Goal: Task Accomplishment & Management: Manage account settings

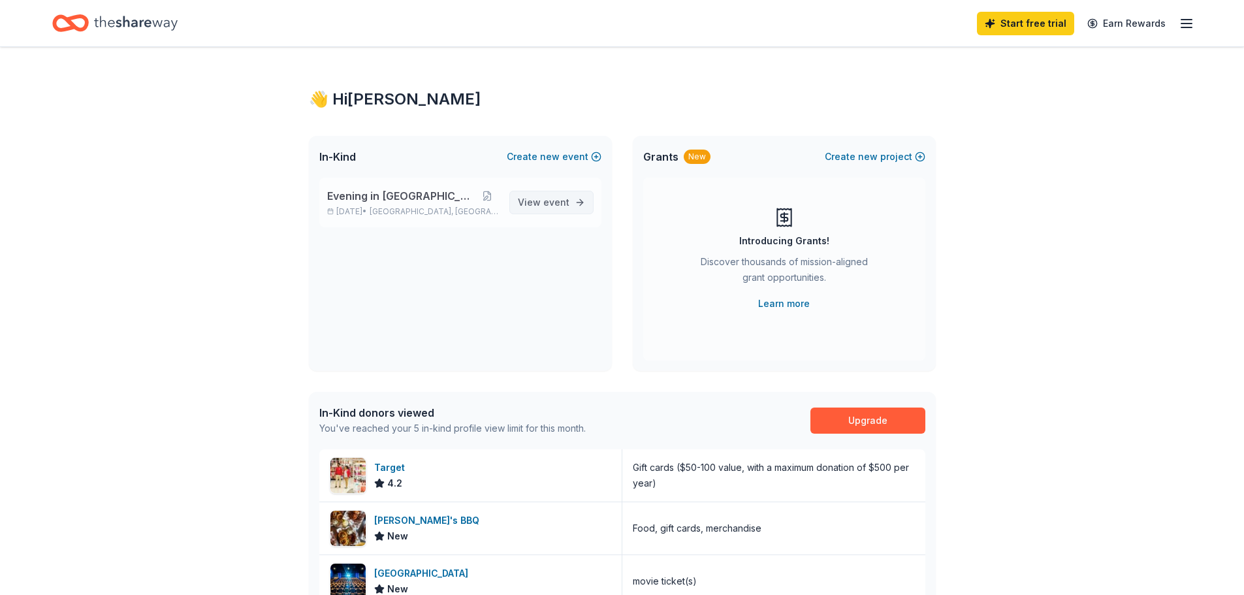
click at [557, 203] on span "event" at bounding box center [556, 202] width 26 height 11
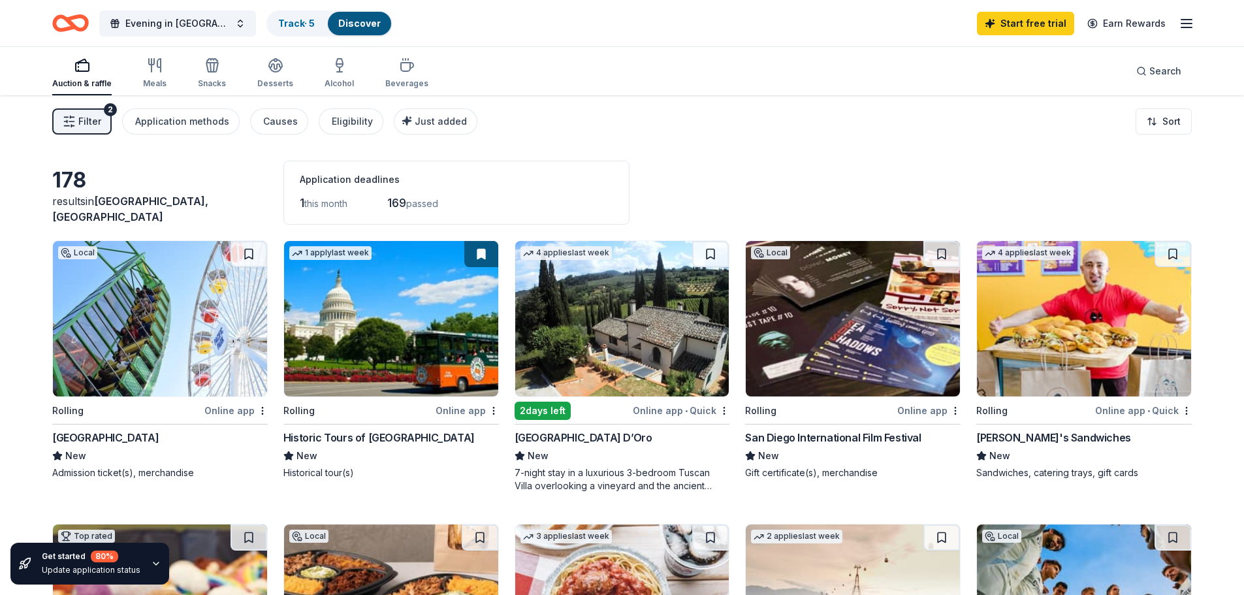
click at [69, 72] on div "button" at bounding box center [81, 65] width 59 height 16
click at [71, 72] on div "button" at bounding box center [81, 65] width 59 height 16
click at [154, 67] on icon "button" at bounding box center [155, 65] width 16 height 16
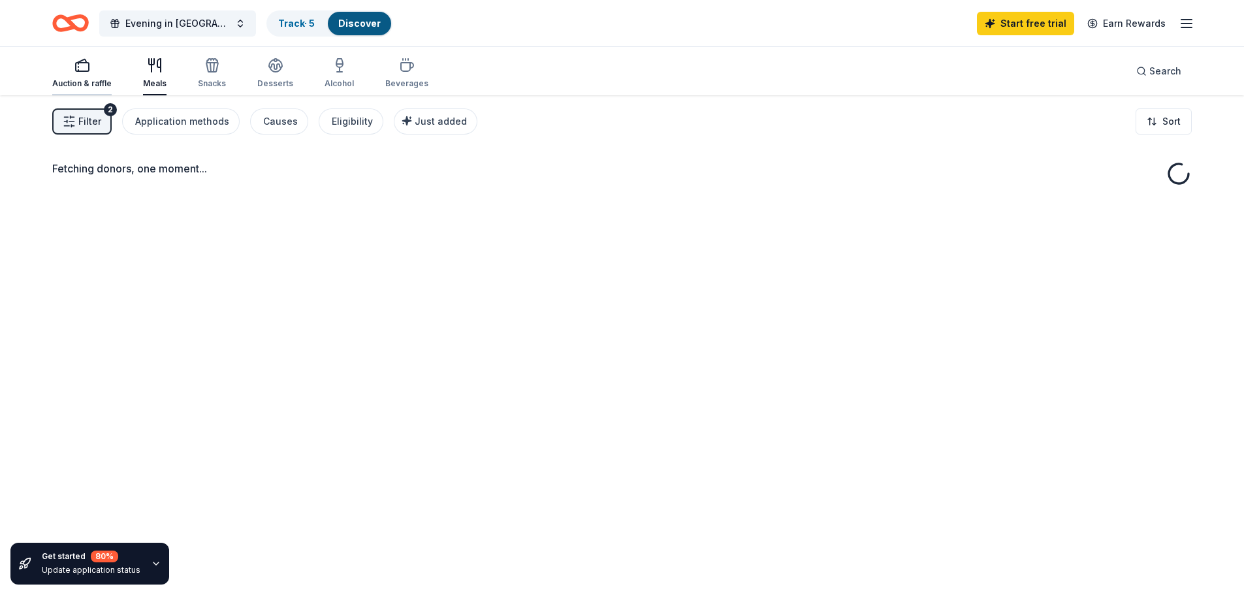
click at [77, 63] on rect "button" at bounding box center [82, 67] width 13 height 8
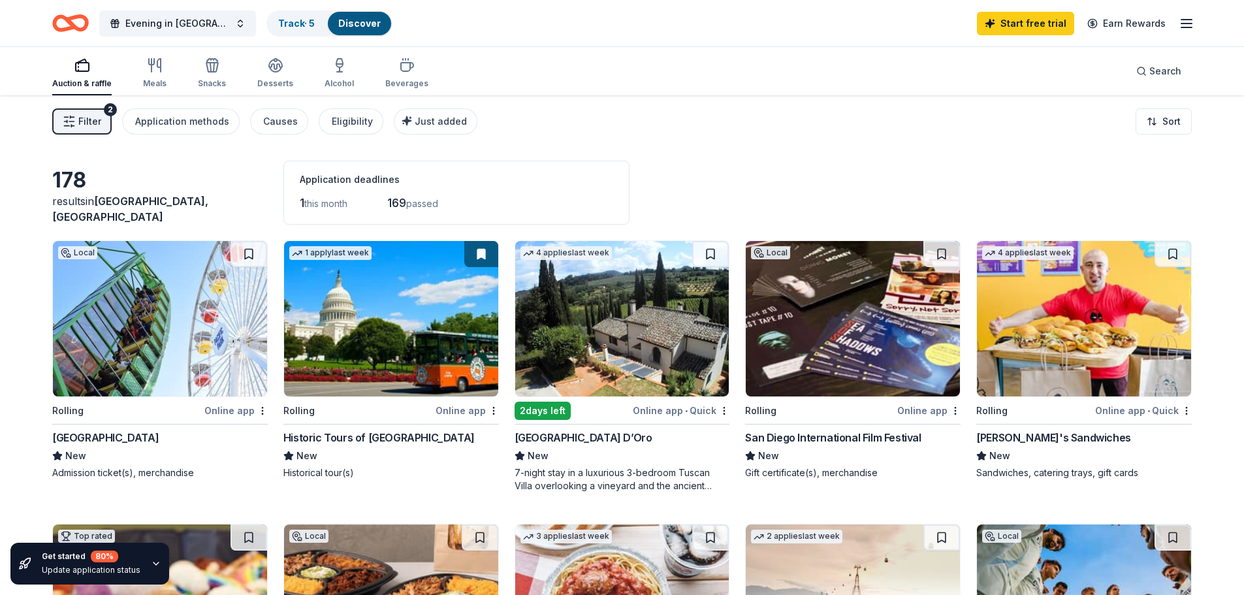
click at [94, 116] on span "Filter" at bounding box center [89, 122] width 23 height 16
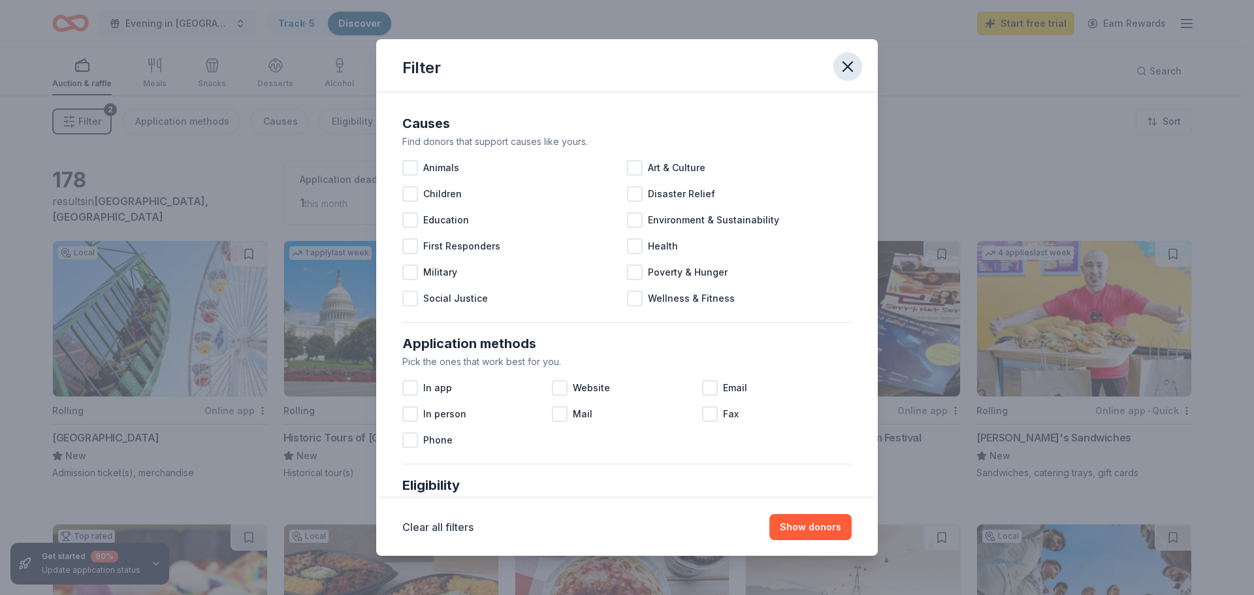
click at [852, 67] on icon "button" at bounding box center [848, 66] width 18 height 18
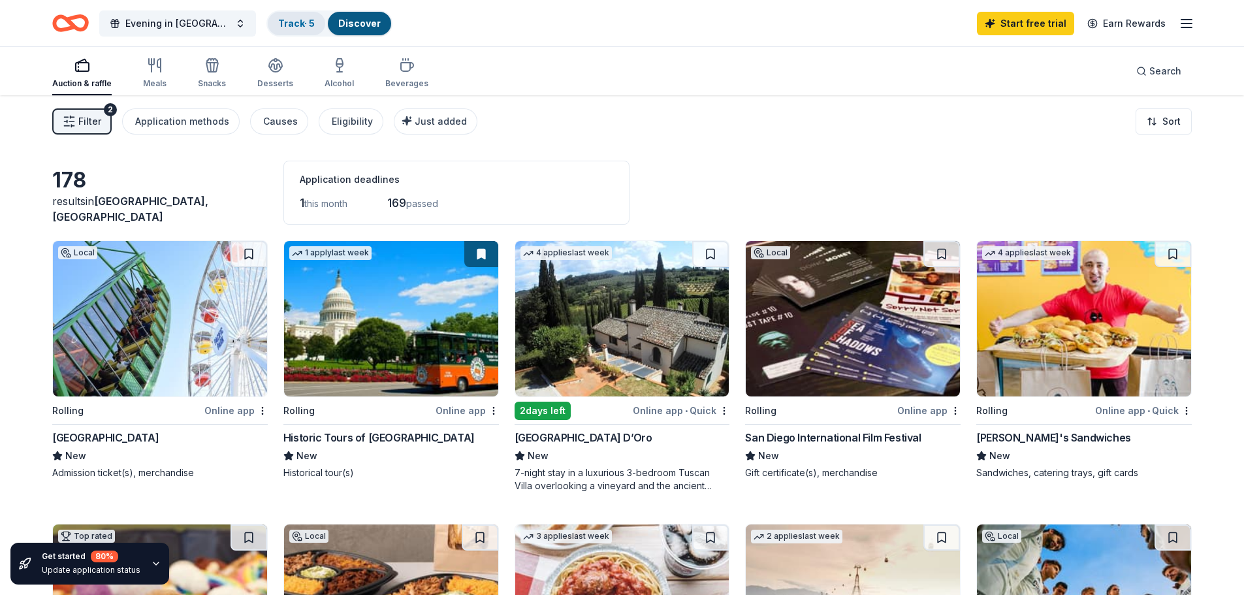
click at [278, 24] on link "Track · 5" at bounding box center [296, 23] width 37 height 11
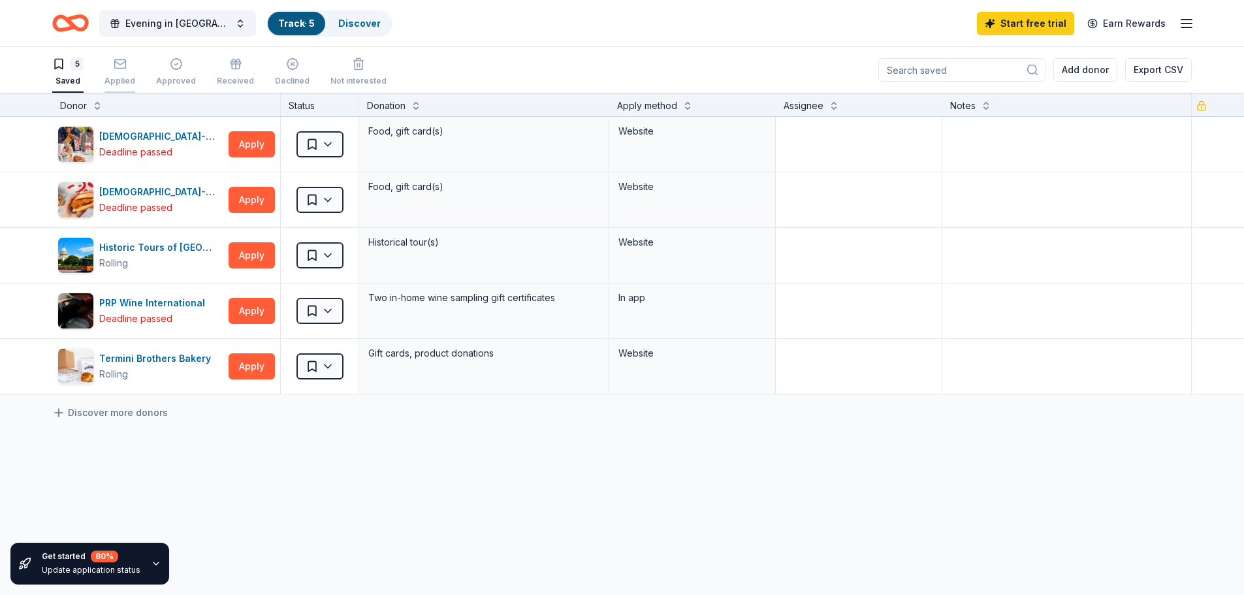
click at [120, 73] on div "Applied" at bounding box center [120, 71] width 31 height 29
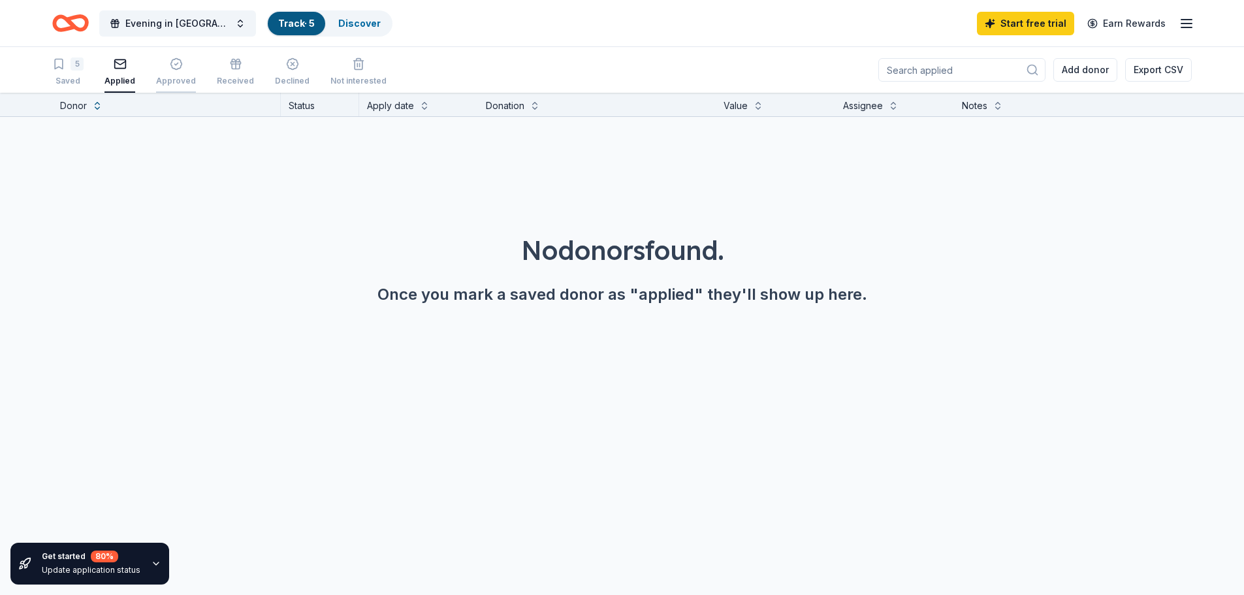
click at [169, 73] on div "Approved" at bounding box center [176, 71] width 40 height 29
click at [118, 69] on icon "button" at bounding box center [120, 63] width 13 height 13
click at [232, 69] on icon "button" at bounding box center [236, 66] width 8 height 5
click at [157, 25] on span "Evening in [GEOGRAPHIC_DATA]" at bounding box center [177, 24] width 105 height 16
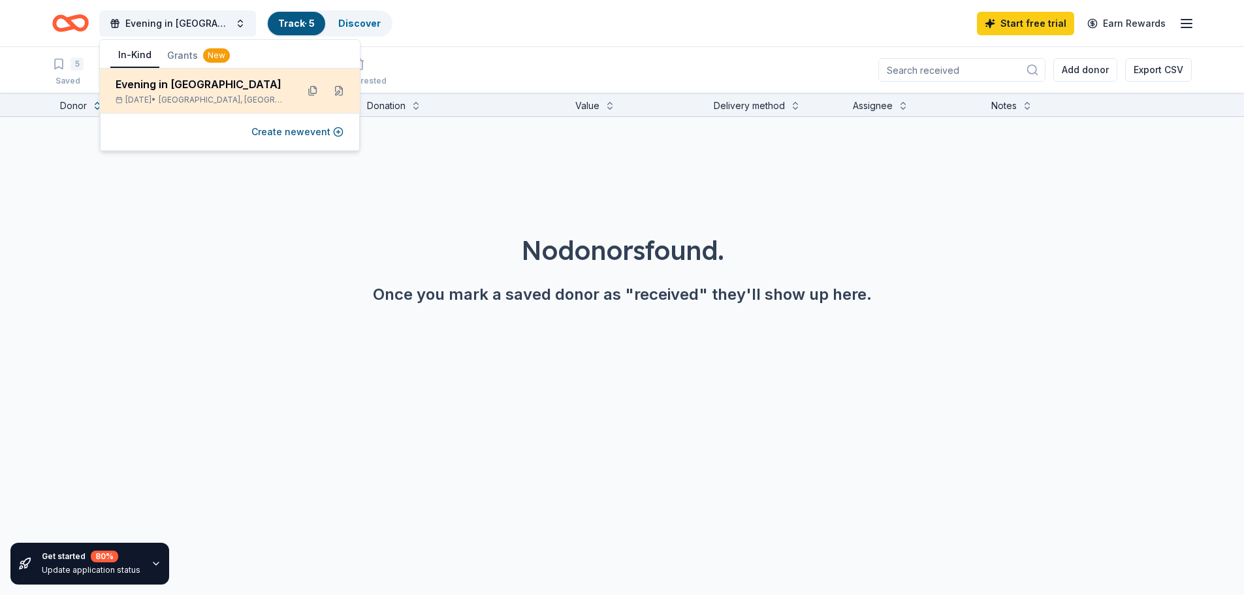
click at [161, 78] on div "Evening in [GEOGRAPHIC_DATA]" at bounding box center [201, 84] width 171 height 16
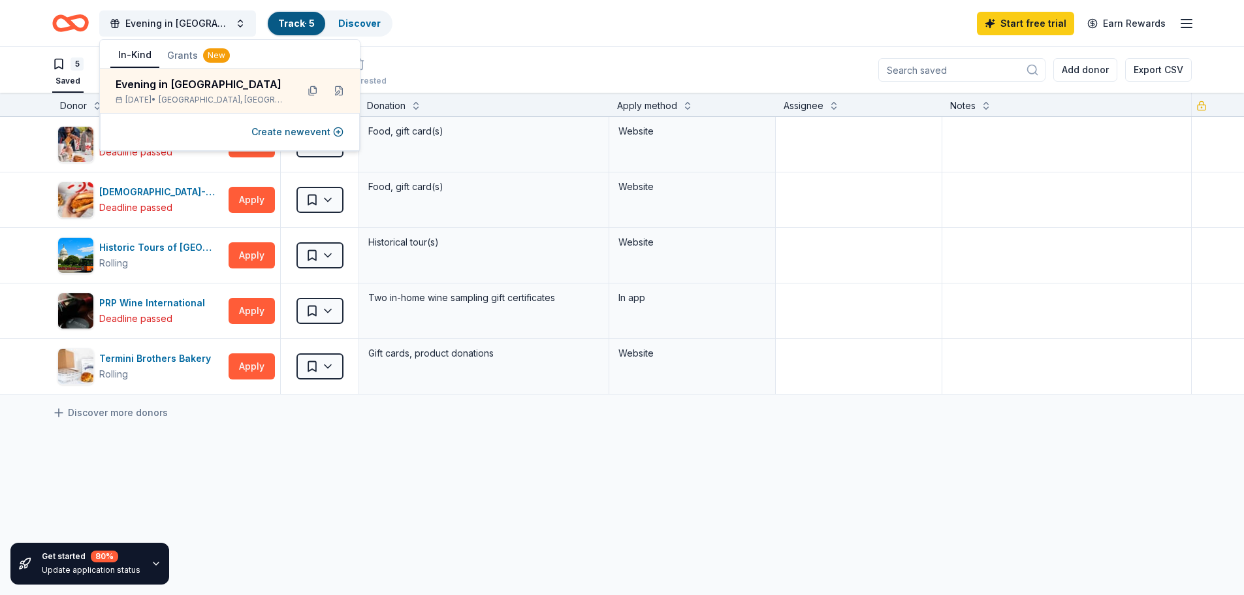
click at [344, 469] on div "[DEMOGRAPHIC_DATA]-fil-A ([GEOGRAPHIC_DATA]) Deadline passed Apply Saved Food, …" at bounding box center [622, 378] width 1244 height 523
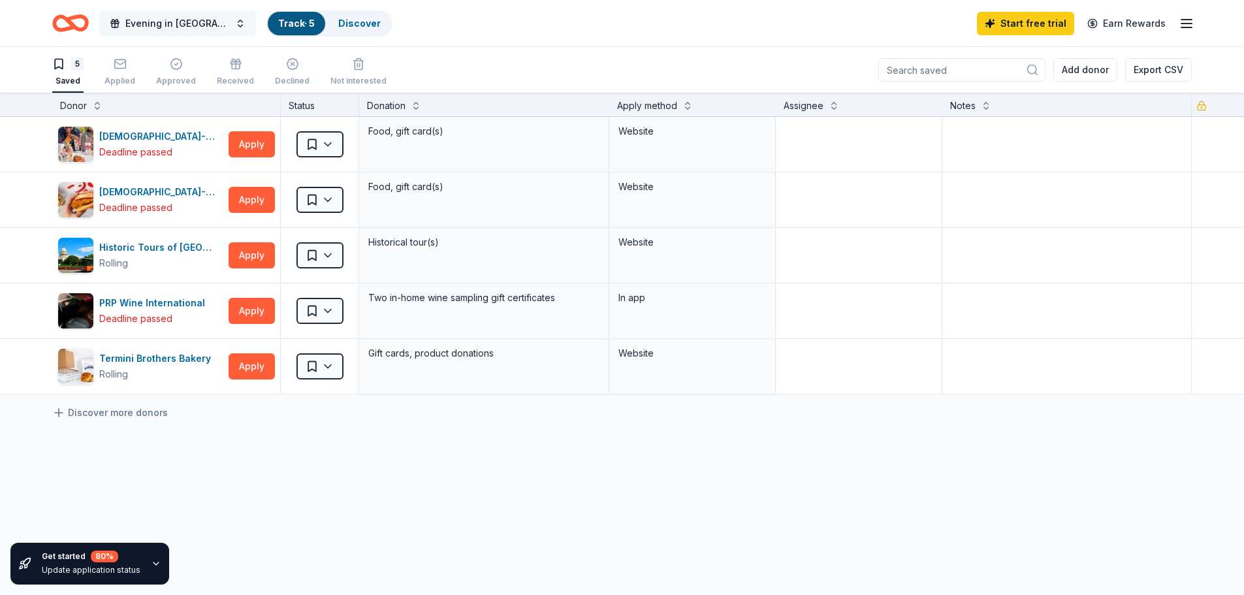
click at [172, 19] on span "Evening in [GEOGRAPHIC_DATA]" at bounding box center [177, 24] width 105 height 16
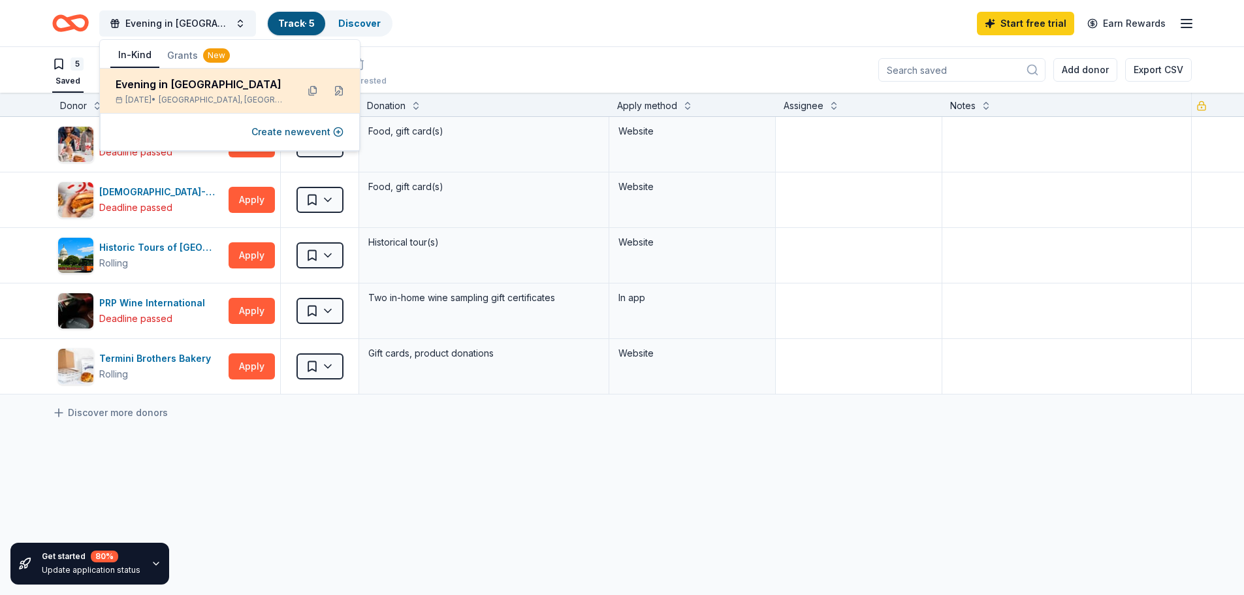
click at [163, 90] on div "Evening in [GEOGRAPHIC_DATA]" at bounding box center [201, 84] width 171 height 16
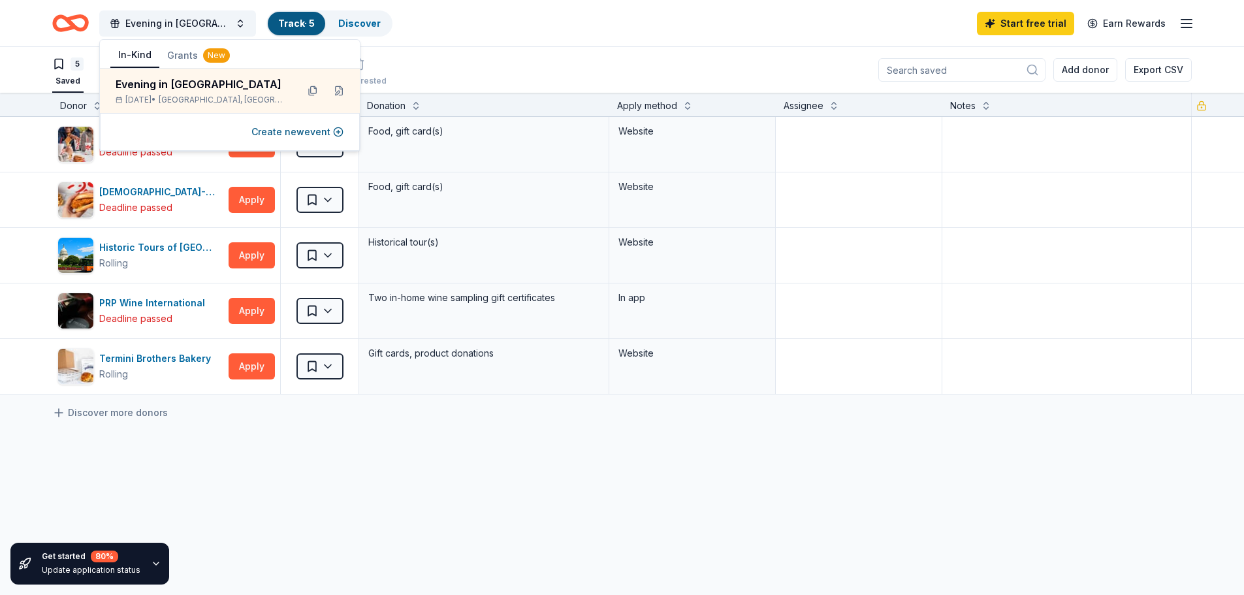
click at [131, 55] on button "In-Kind" at bounding box center [134, 55] width 49 height 25
click at [541, 32] on div "Evening in [GEOGRAPHIC_DATA] Track · 5 Discover Start free trial Earn Rewards" at bounding box center [622, 23] width 1140 height 31
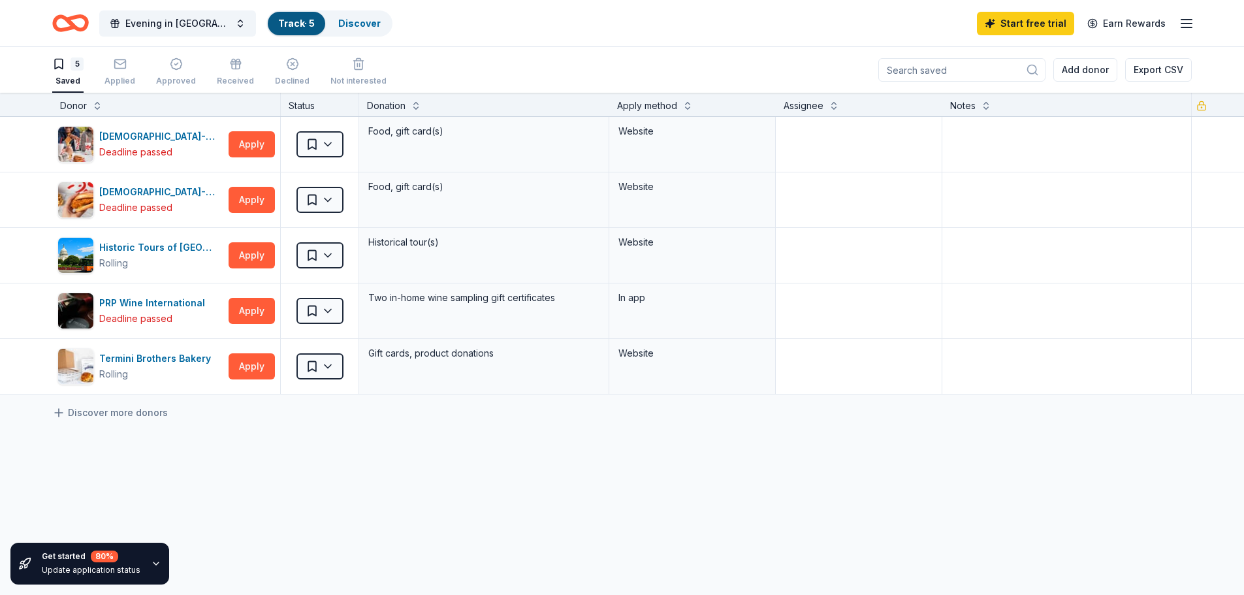
click at [1191, 18] on icon "button" at bounding box center [1187, 24] width 16 height 16
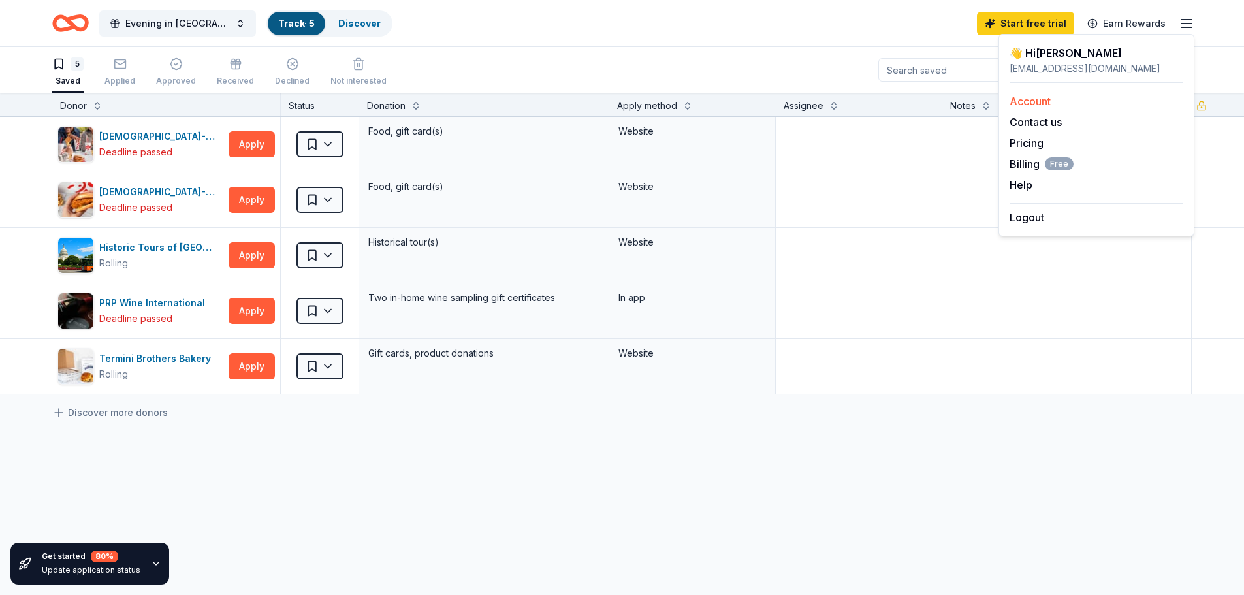
click at [1040, 97] on link "Account" at bounding box center [1030, 101] width 41 height 13
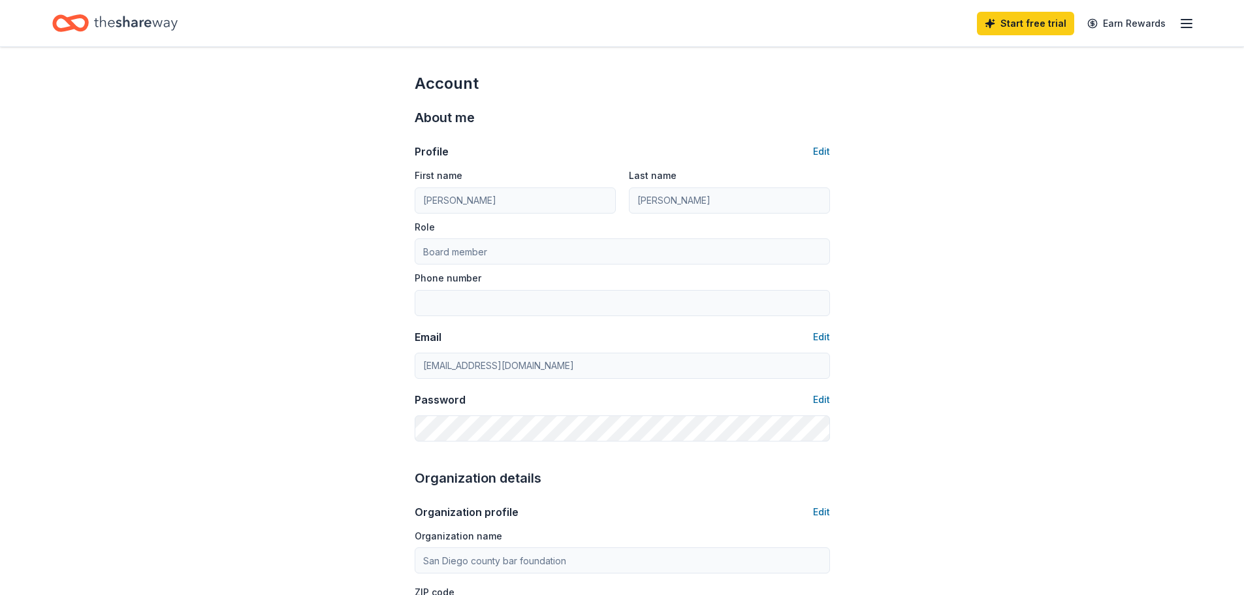
click at [125, 23] on icon "Home" at bounding box center [136, 23] width 84 height 27
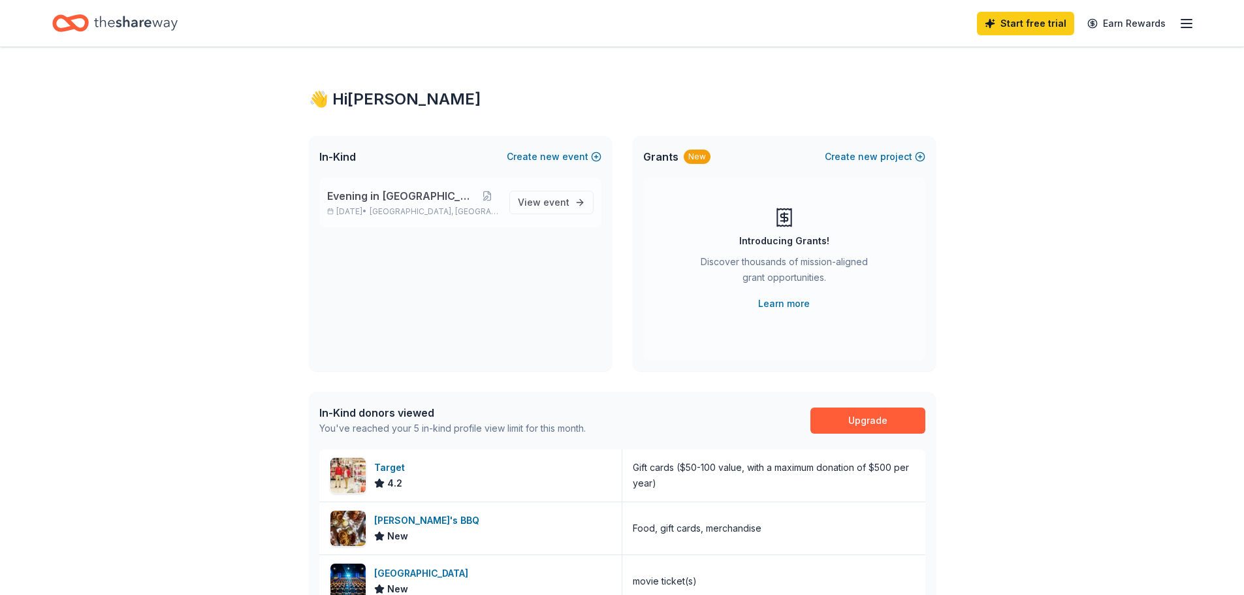
click at [385, 208] on p "[DATE] • [GEOGRAPHIC_DATA], [GEOGRAPHIC_DATA]" at bounding box center [413, 211] width 172 height 10
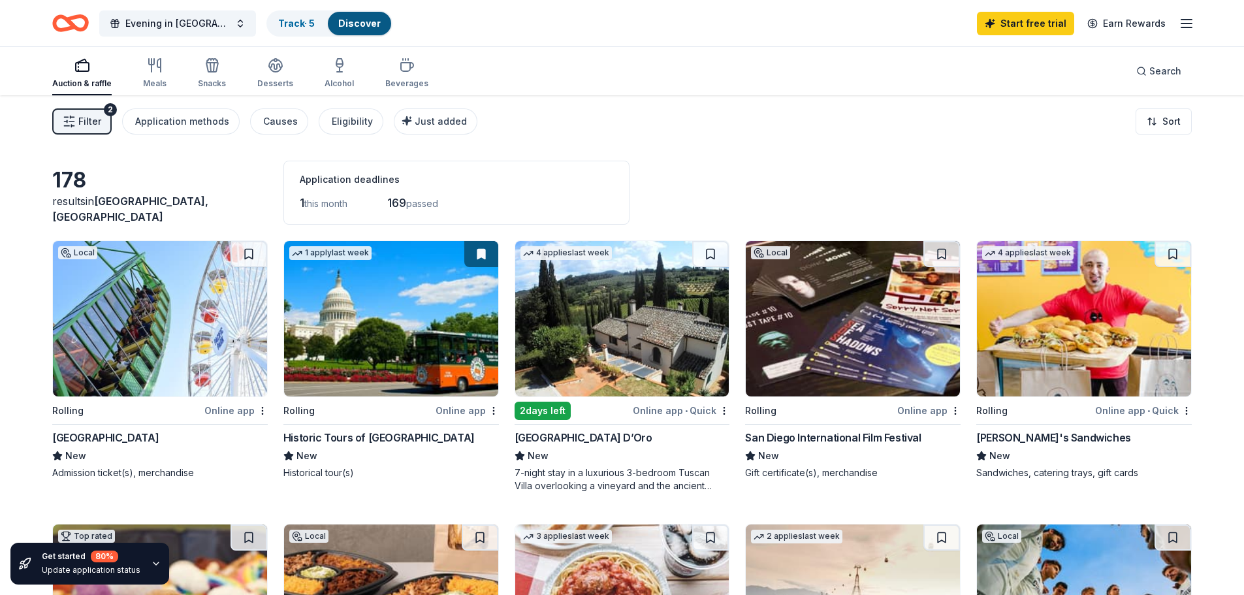
click at [78, 76] on div "Auction & raffle" at bounding box center [81, 72] width 59 height 31
click at [278, 18] on link "Track · 5" at bounding box center [296, 23] width 37 height 11
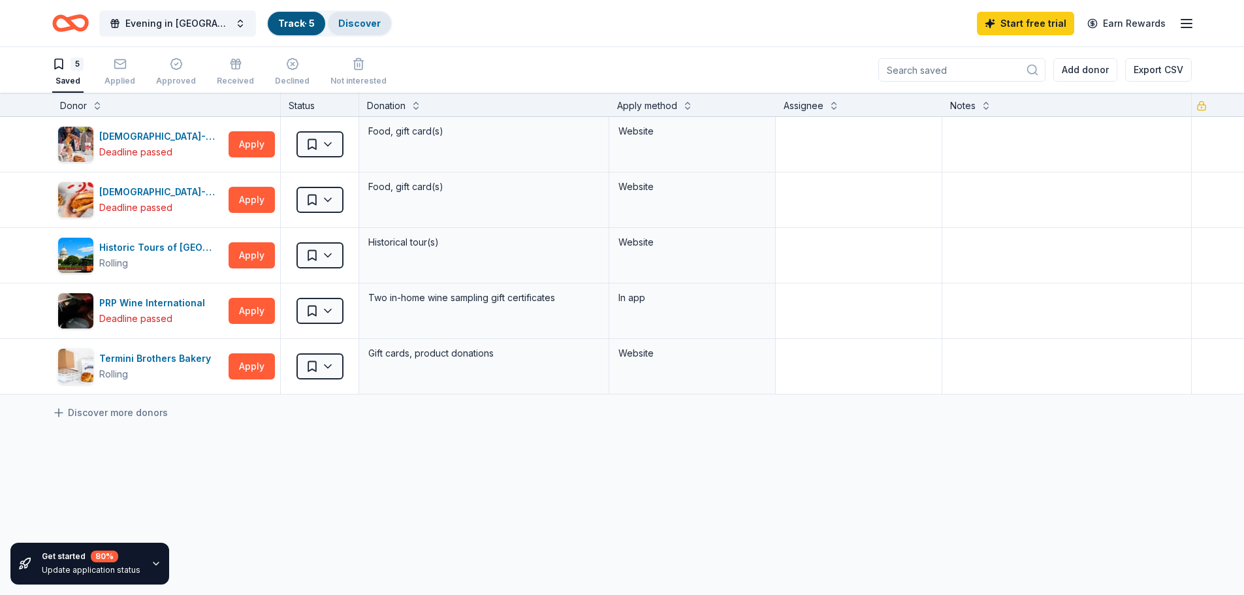
click at [340, 18] on link "Discover" at bounding box center [359, 23] width 42 height 11
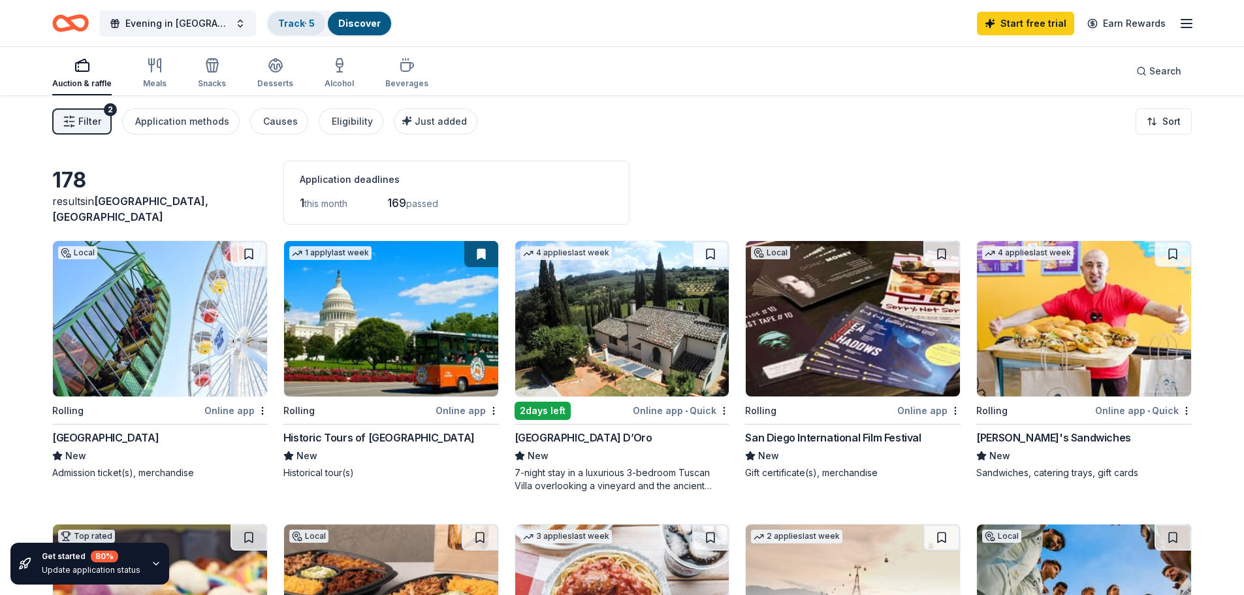
click at [278, 20] on link "Track · 5" at bounding box center [296, 23] width 37 height 11
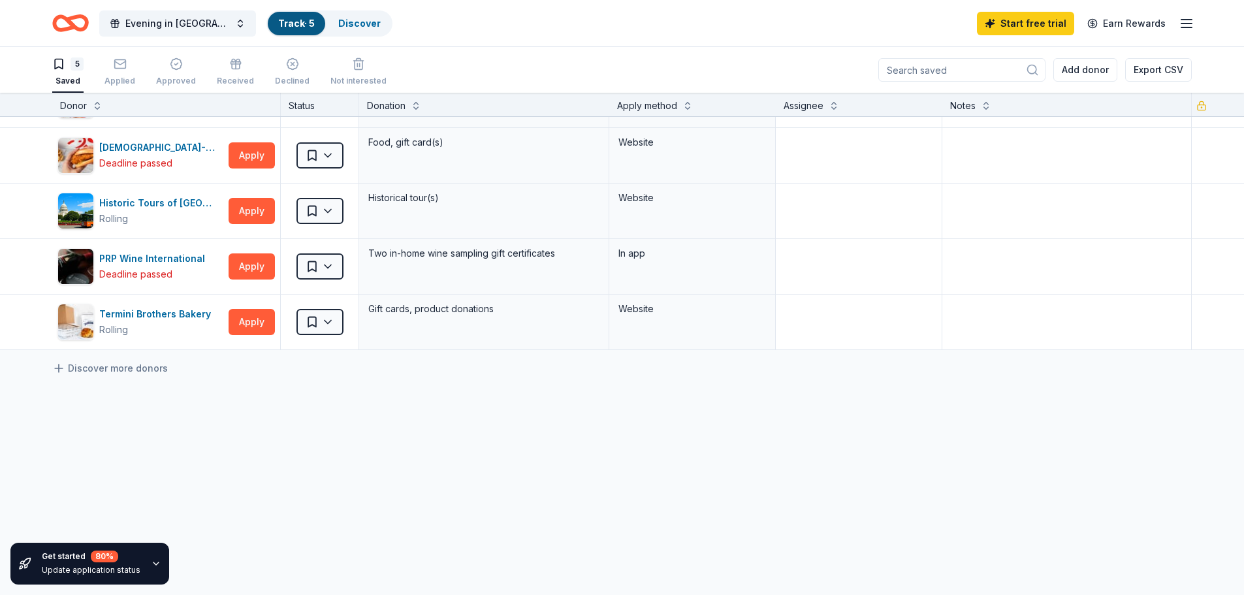
click at [1191, 27] on line "button" at bounding box center [1187, 27] width 10 height 0
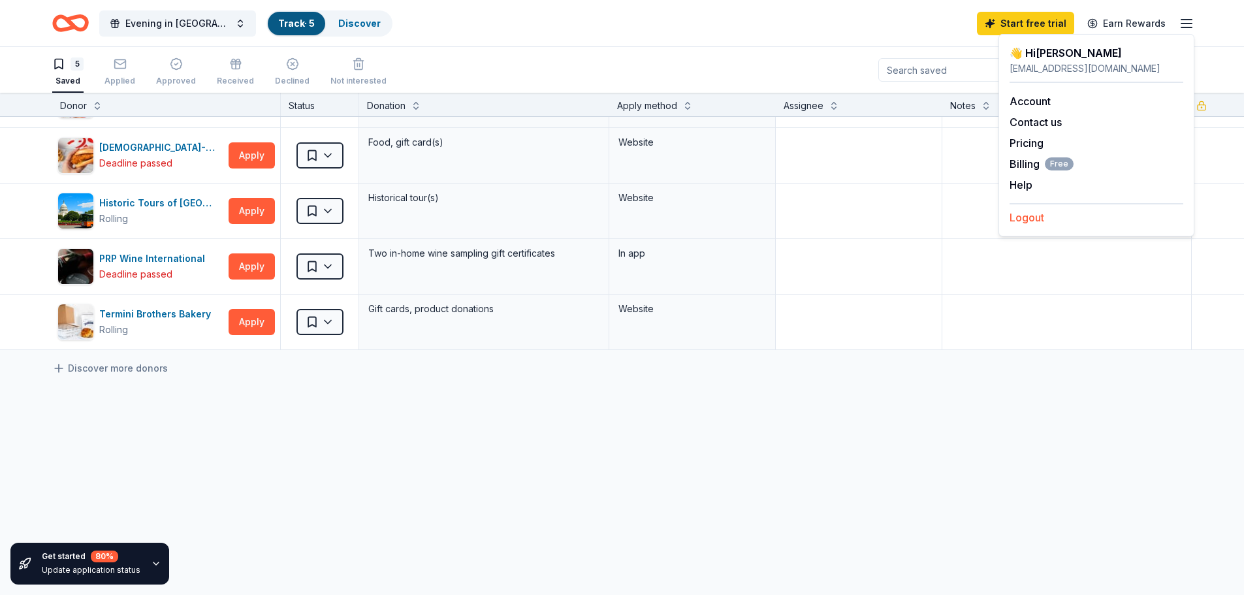
click at [1037, 214] on button "Logout" at bounding box center [1027, 218] width 35 height 16
